Goal: Transaction & Acquisition: Purchase product/service

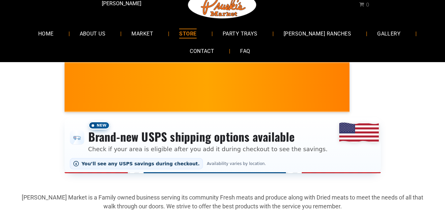
scroll to position [33, 0]
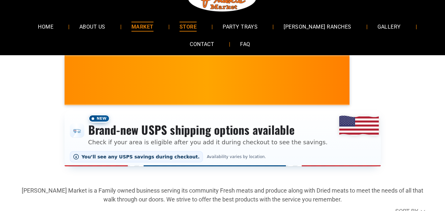
click at [153, 25] on span "MARKET" at bounding box center [142, 27] width 22 height 10
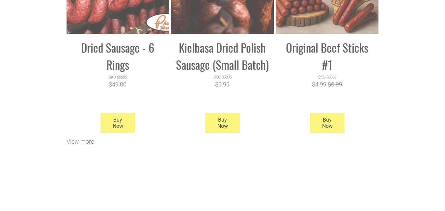
scroll to position [691, 0]
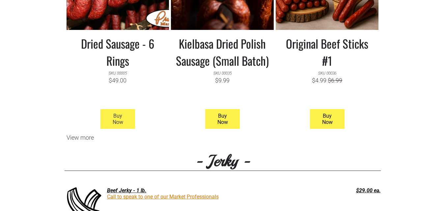
click at [114, 117] on span "Buy Now" at bounding box center [117, 119] width 33 height 19
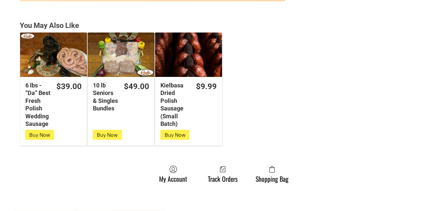
scroll to position [1745, 0]
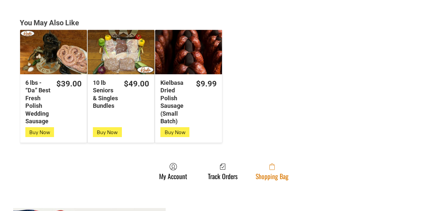
click at [282, 174] on link "Shopping Bag" at bounding box center [272, 171] width 40 height 17
